Goal: Task Accomplishment & Management: Manage account settings

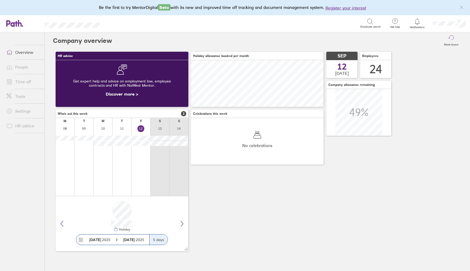
scroll to position [47, 133]
click at [28, 79] on link "Time off" at bounding box center [23, 81] width 42 height 10
